Goal: Task Accomplishment & Management: Manage account settings

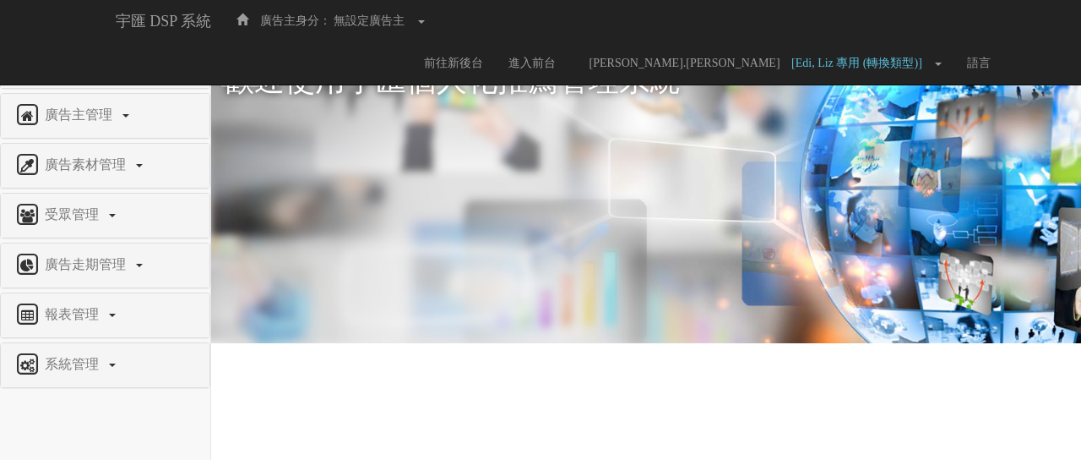
click at [64, 57] on span "權限管理" at bounding box center [74, 64] width 67 height 14
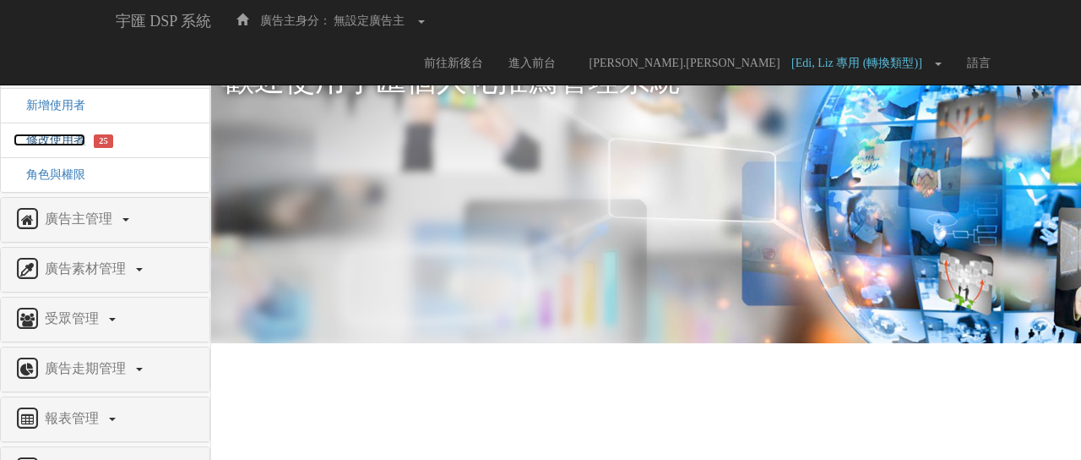
click at [40, 137] on span "修改使用者" at bounding box center [50, 139] width 72 height 13
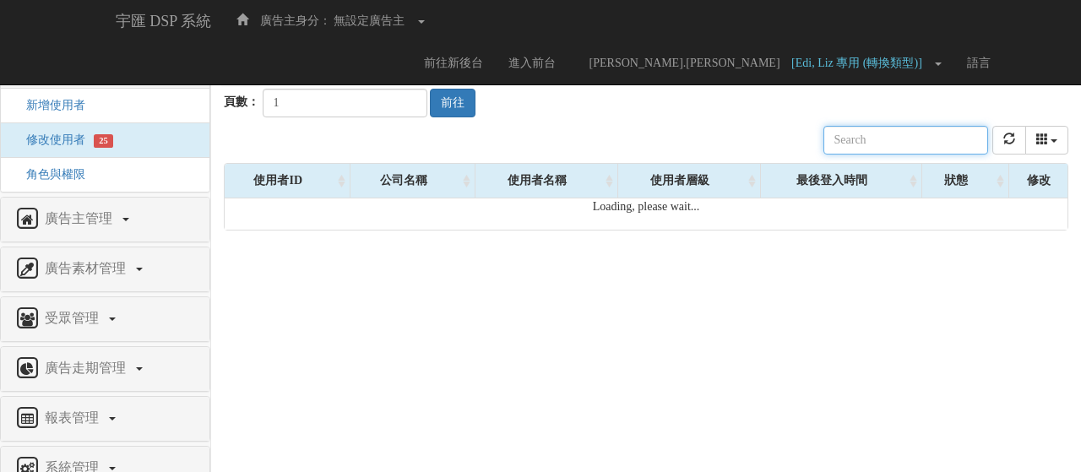
click at [882, 145] on input "text" at bounding box center [906, 140] width 165 height 29
paste input "[PERSON_NAME][EMAIL_ADDRESS][DOMAIN_NAME]"
drag, startPoint x: 928, startPoint y: 145, endPoint x: 904, endPoint y: 141, distance: 24.0
click at [904, 141] on input "[PERSON_NAME][EMAIL_ADDRESS][DOMAIN_NAME]" at bounding box center [906, 140] width 165 height 29
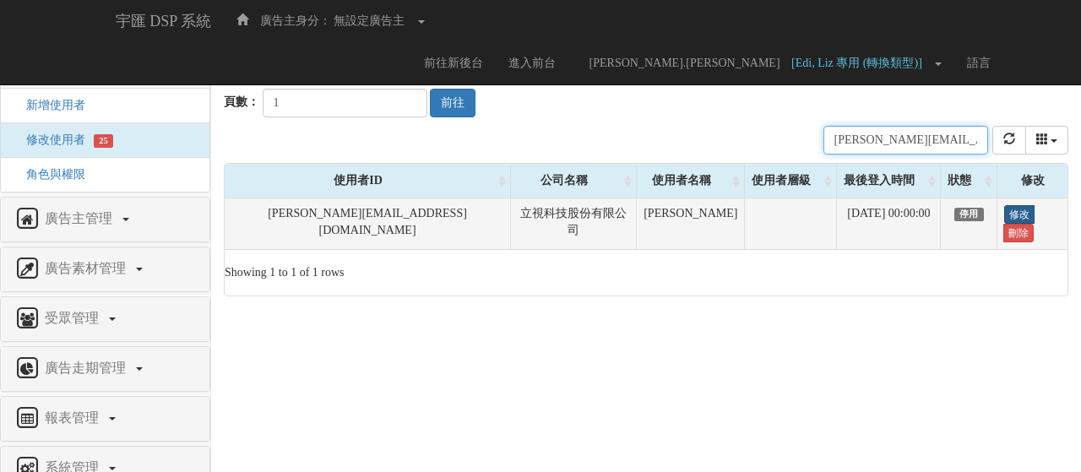
type input "[PERSON_NAME][EMAIL_ADDRESS][DOMAIN_NAME]"
click at [1010, 223] on link "修改" at bounding box center [1019, 214] width 30 height 19
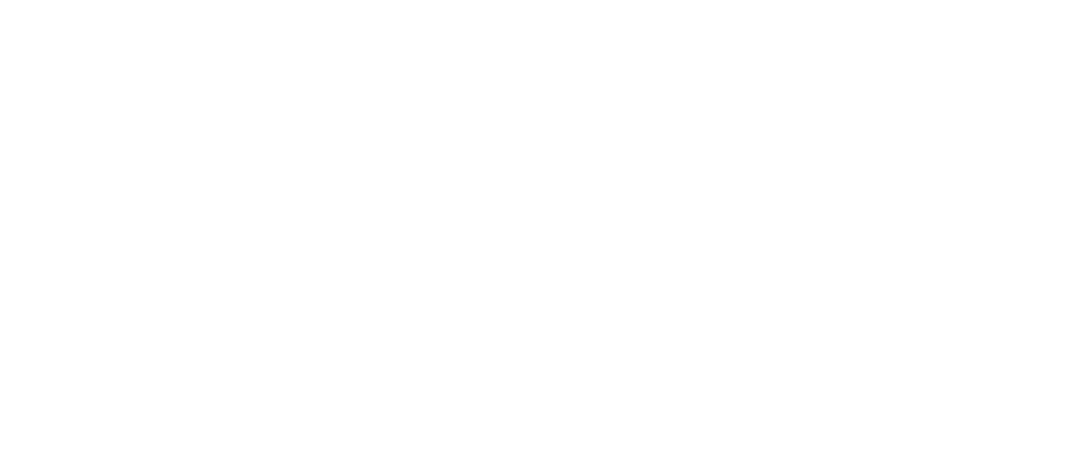
select select
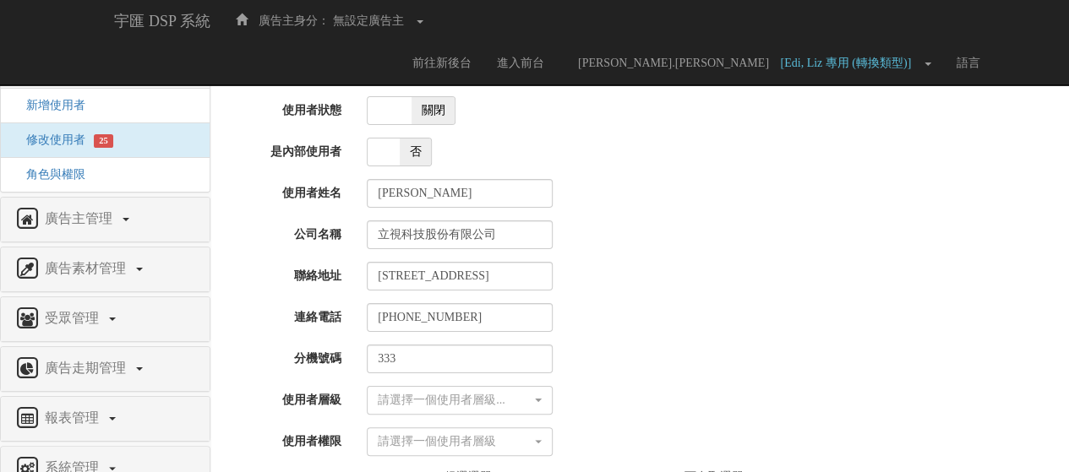
scroll to position [128, 0]
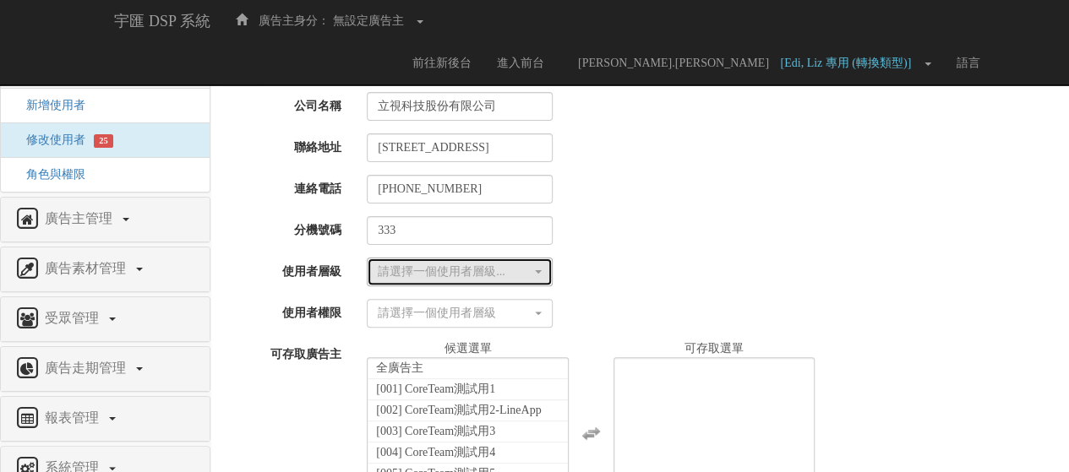
click at [411, 269] on div "請選擇一個使用者層級..." at bounding box center [455, 272] width 154 height 17
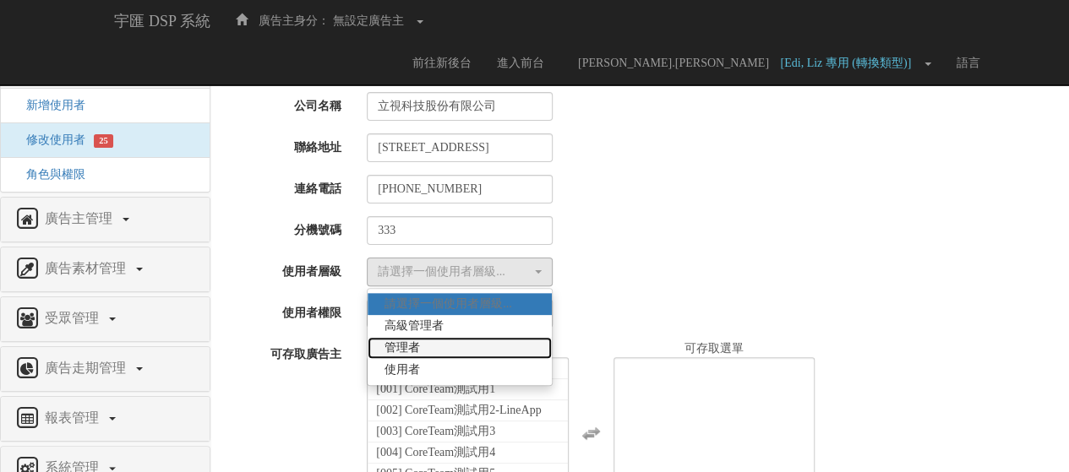
click at [409, 349] on span "管理者" at bounding box center [401, 348] width 35 height 17
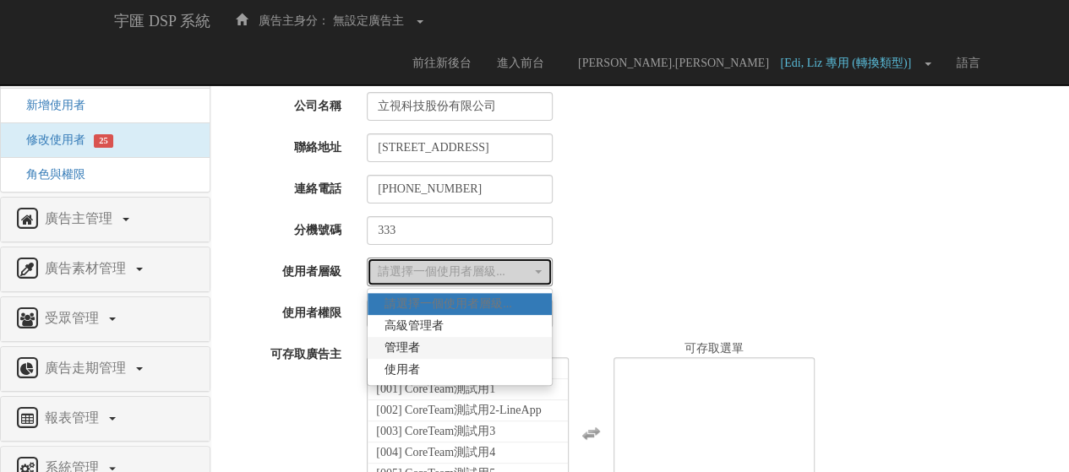
select select "Manager"
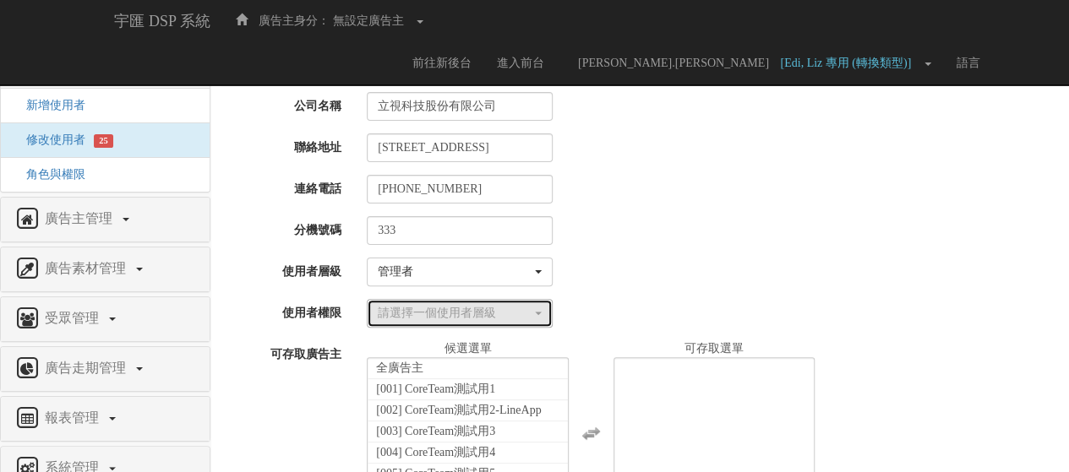
click at [431, 310] on div "請選擇一個使用者層級" at bounding box center [455, 313] width 154 height 17
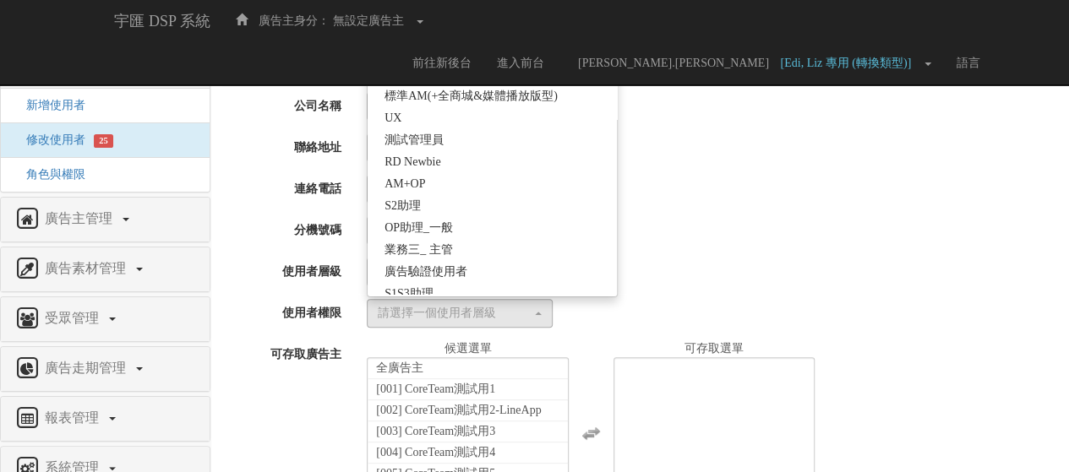
scroll to position [426, 0]
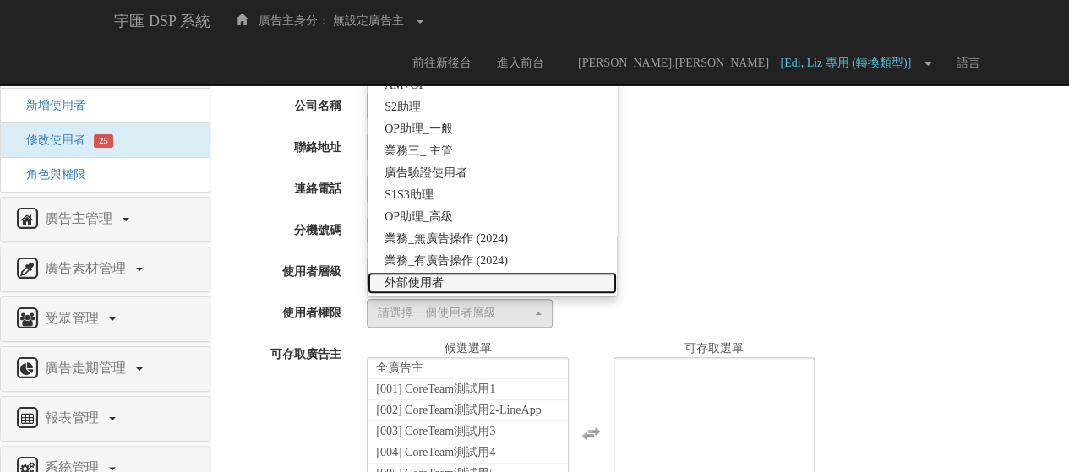
click at [433, 282] on span "外部使用者" at bounding box center [413, 283] width 59 height 17
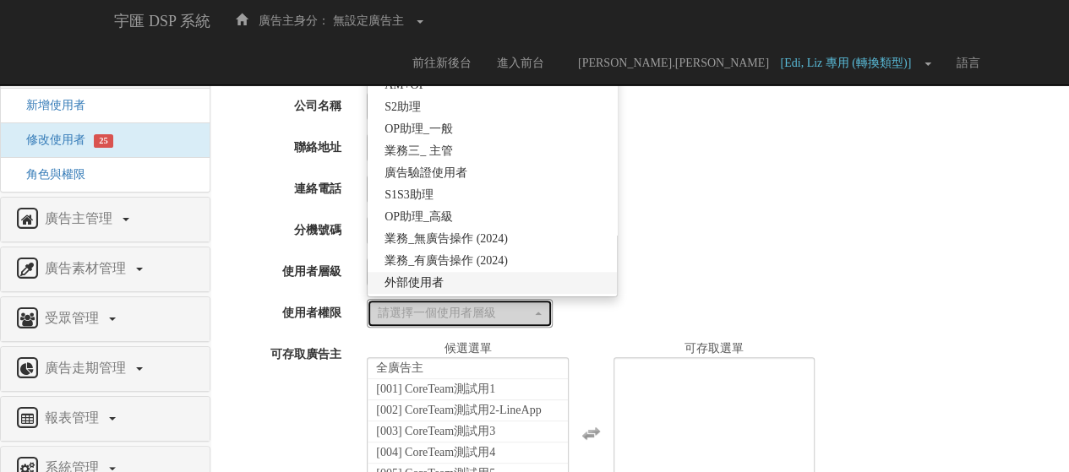
select select "69"
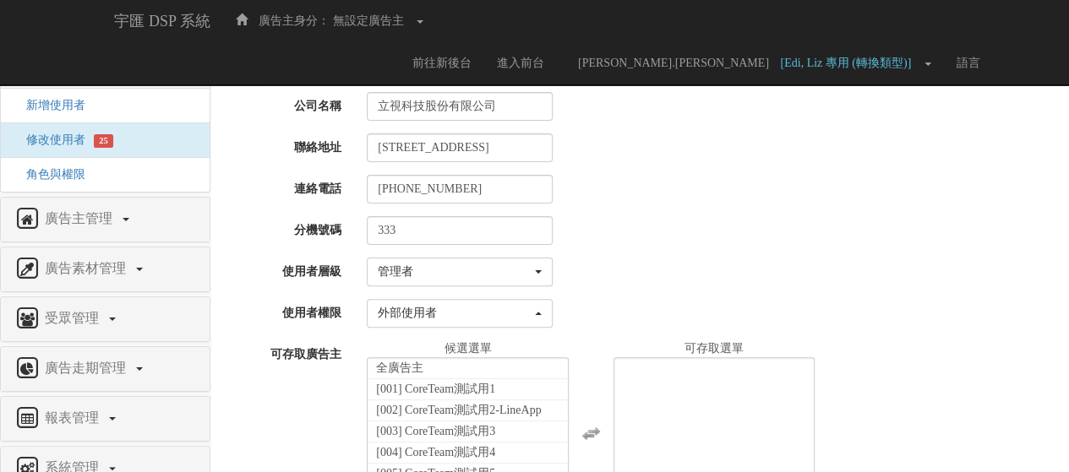
click at [656, 217] on div "333" at bounding box center [711, 230] width 715 height 29
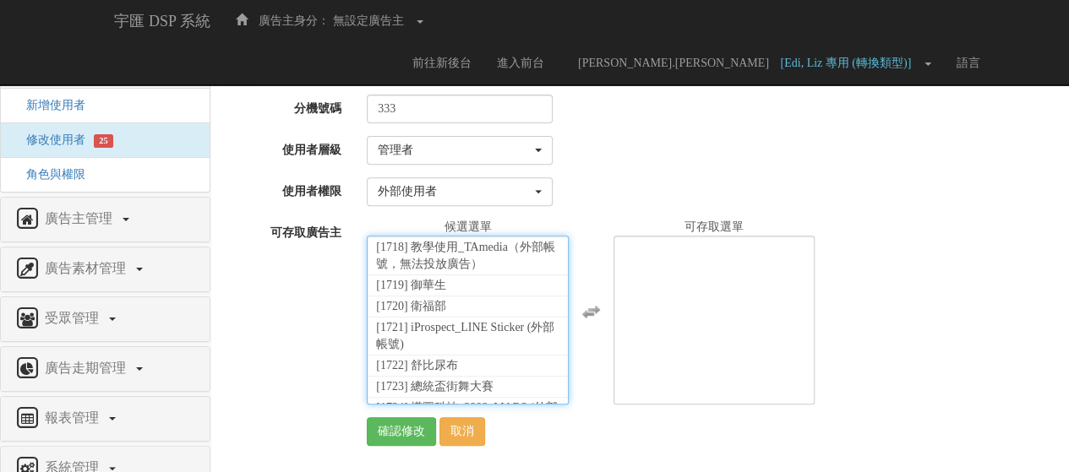
scroll to position [38027, 0]
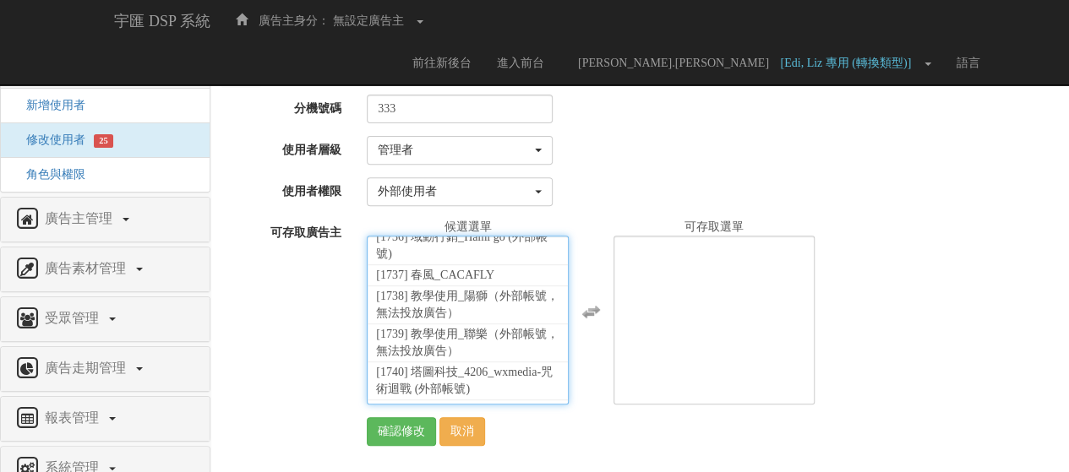
select select "1764"
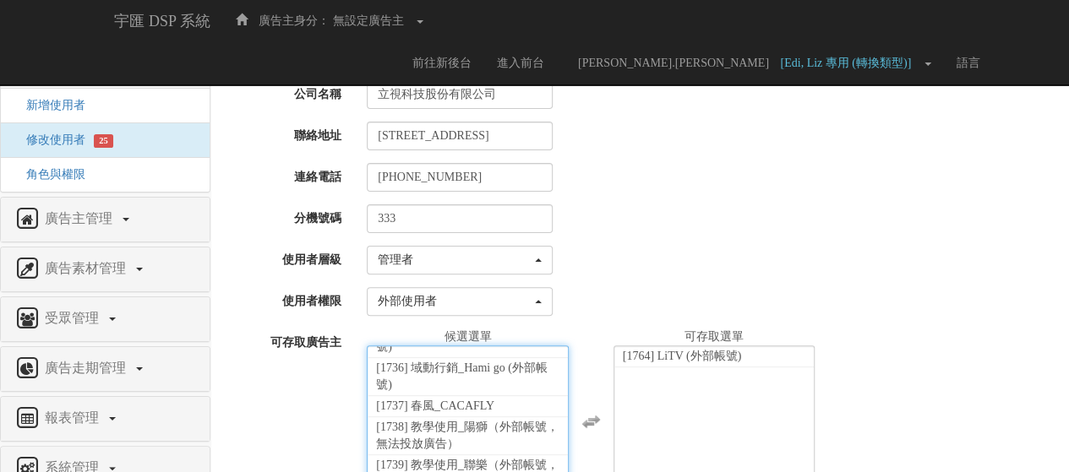
scroll to position [0, 0]
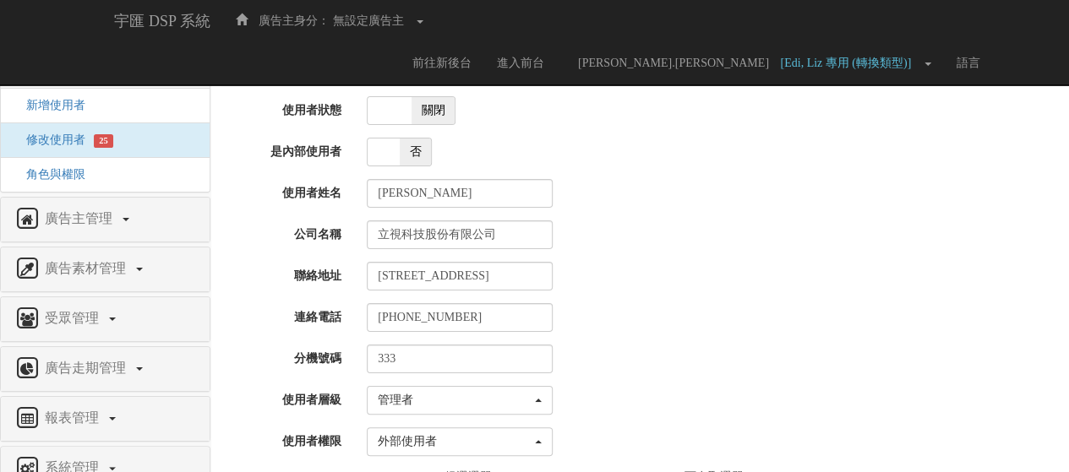
click at [390, 121] on span at bounding box center [389, 110] width 44 height 27
checkbox input "true"
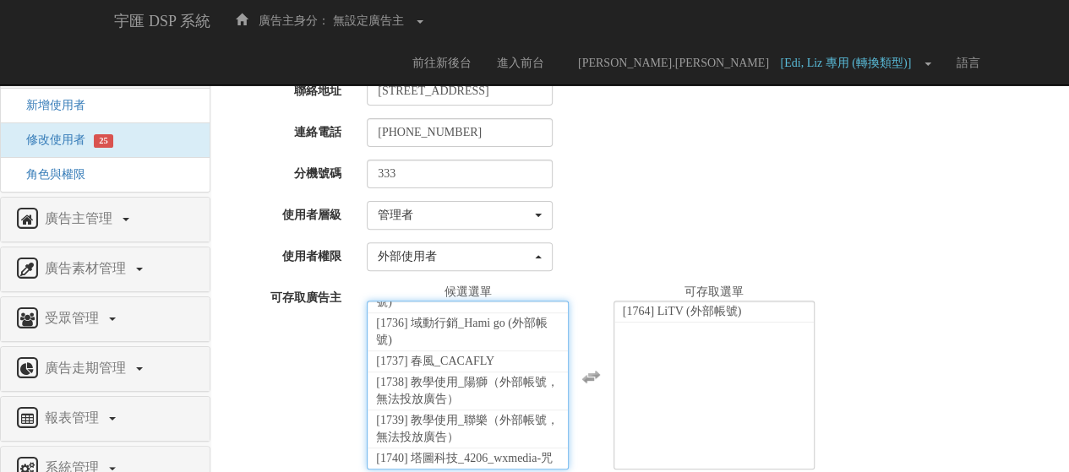
scroll to position [250, 0]
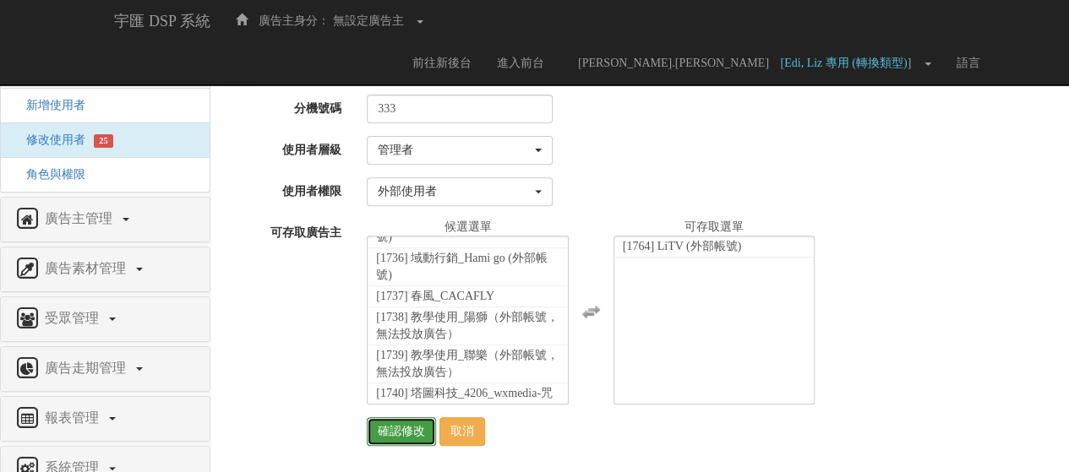
click at [394, 433] on input "確認修改" at bounding box center [401, 431] width 69 height 29
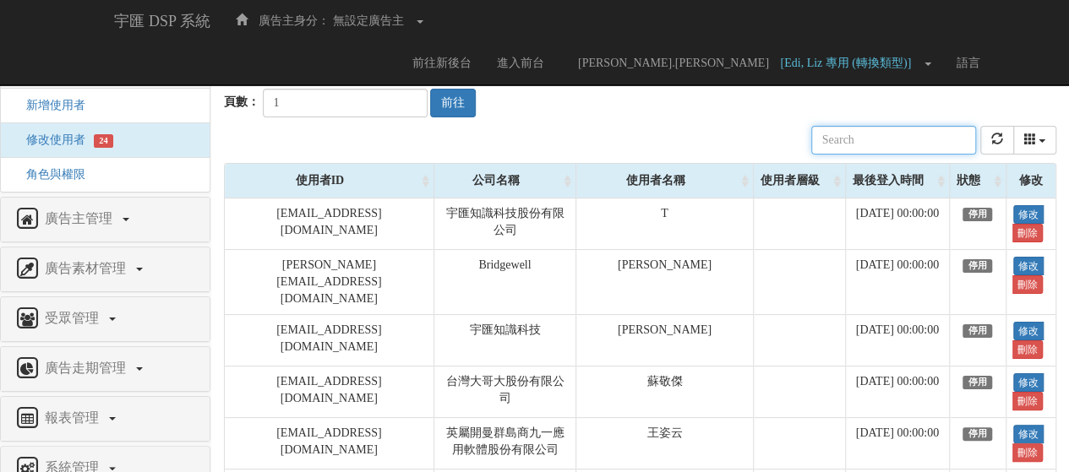
click at [877, 139] on input "text" at bounding box center [893, 140] width 165 height 29
paste input "[DOMAIN_NAME]"
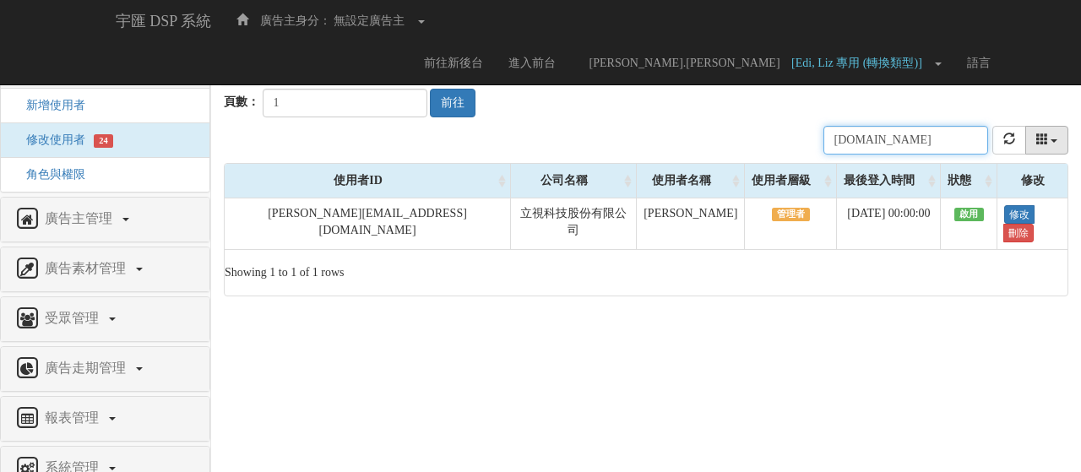
type input "[DOMAIN_NAME]"
click at [1046, 143] on icon "columns" at bounding box center [1043, 139] width 12 height 12
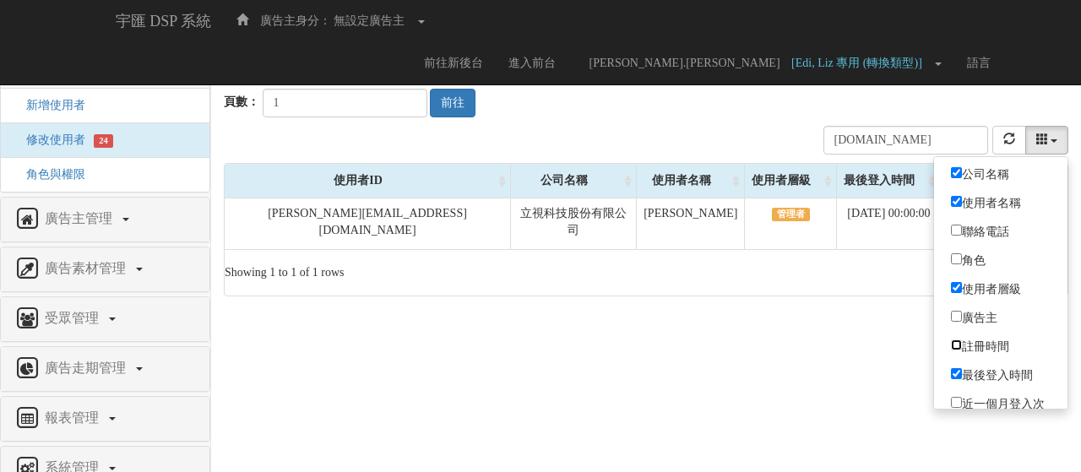
click at [955, 340] on input "註冊時間" at bounding box center [956, 345] width 11 height 11
checkbox input "true"
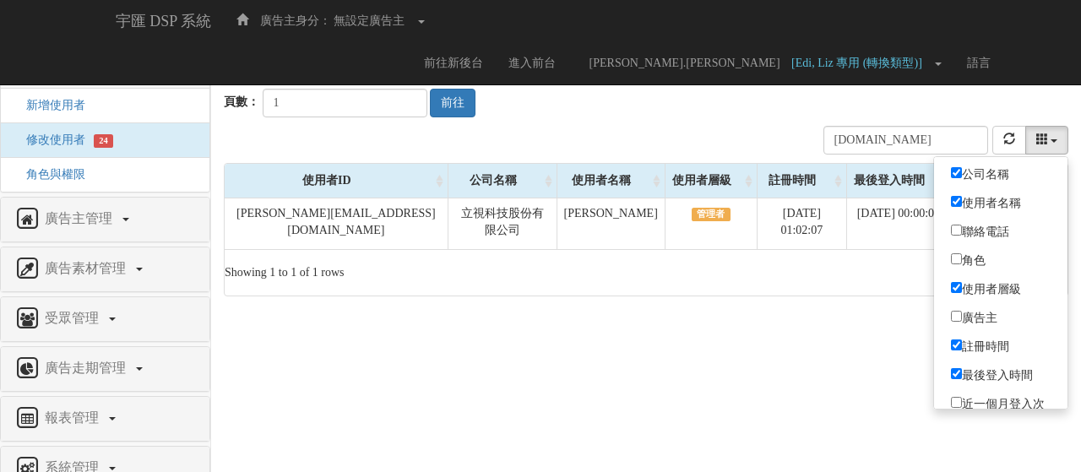
click at [845, 313] on html "宇匯 DSP 系統 廣告主身分： 無設定廣告主 無設定廣告主 [001] CoreTeam測試用1 [002] CoreTeam測試用2-LineApp [0…" at bounding box center [540, 156] width 1081 height 313
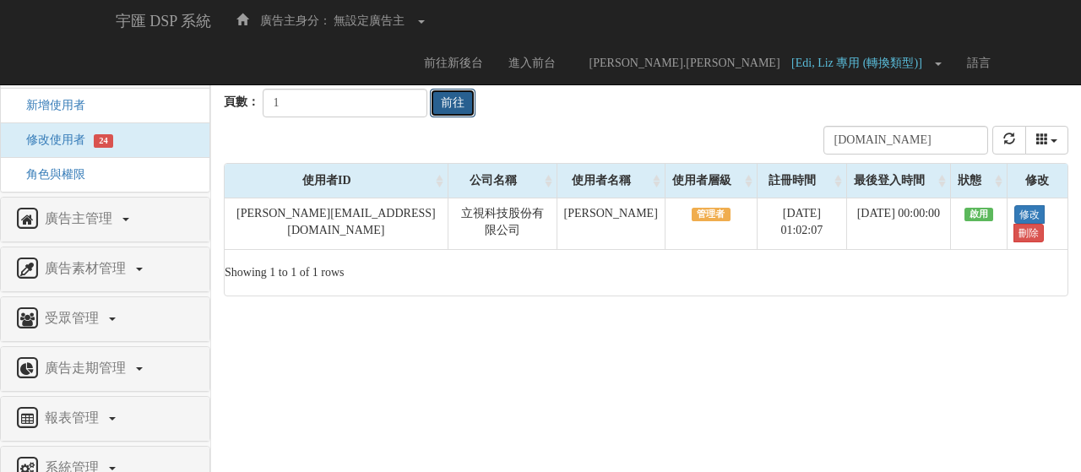
click at [435, 105] on button "前往" at bounding box center [453, 103] width 46 height 29
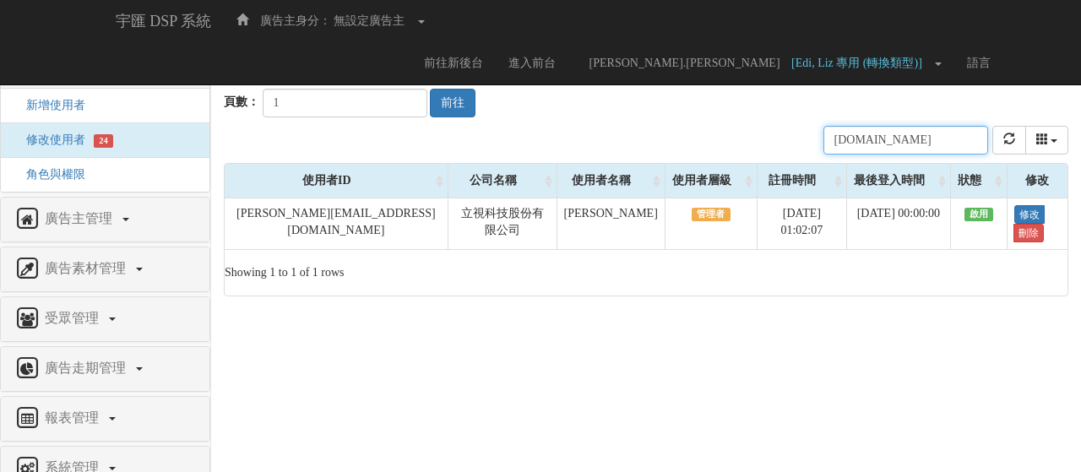
drag, startPoint x: 916, startPoint y: 148, endPoint x: 846, endPoint y: 136, distance: 70.3
click at [846, 136] on input "[DOMAIN_NAME]" at bounding box center [906, 140] width 165 height 29
click at [958, 133] on input "[DOMAIN_NAME]" at bounding box center [906, 140] width 165 height 29
paste input "aileen.[PERSON_NAME]@"
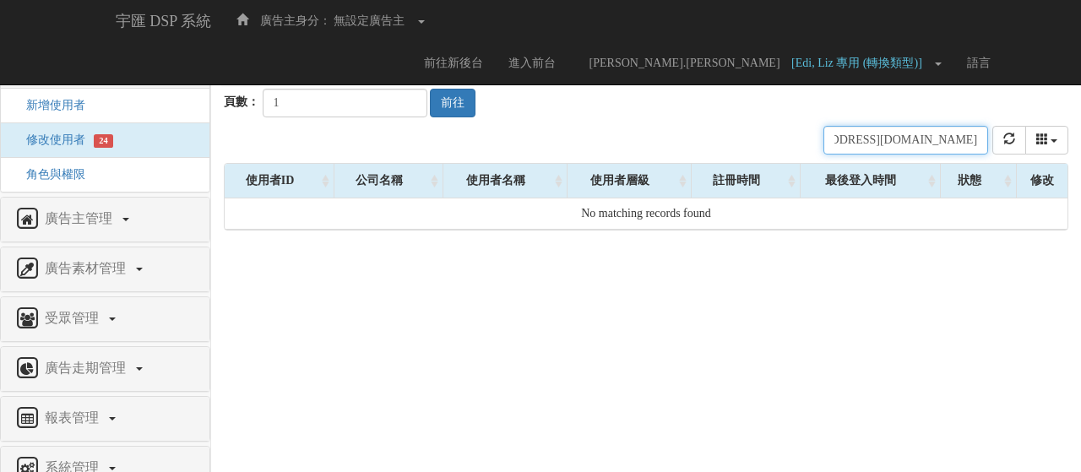
type input "[EMAIL_ADDRESS][DOMAIN_NAME]"
